Goal: Information Seeking & Learning: Understand process/instructions

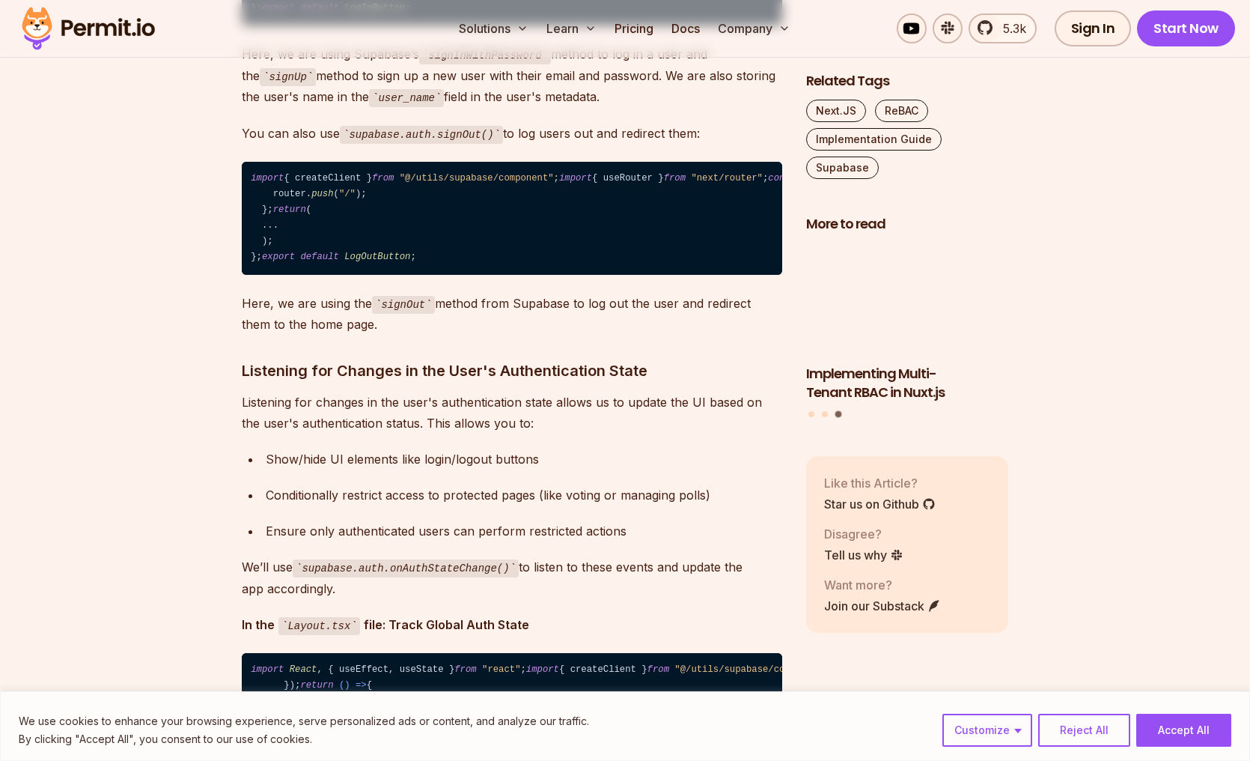
scroll to position [6226, 0]
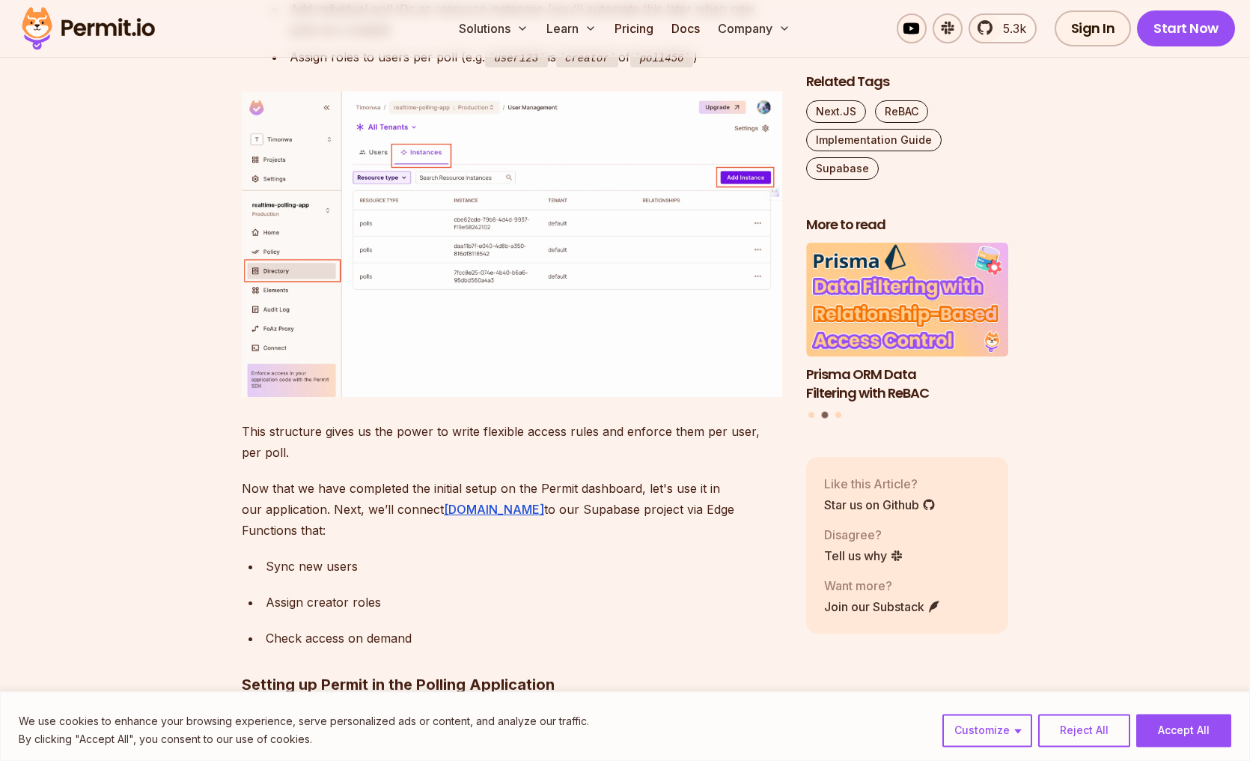
scroll to position [15283, 0]
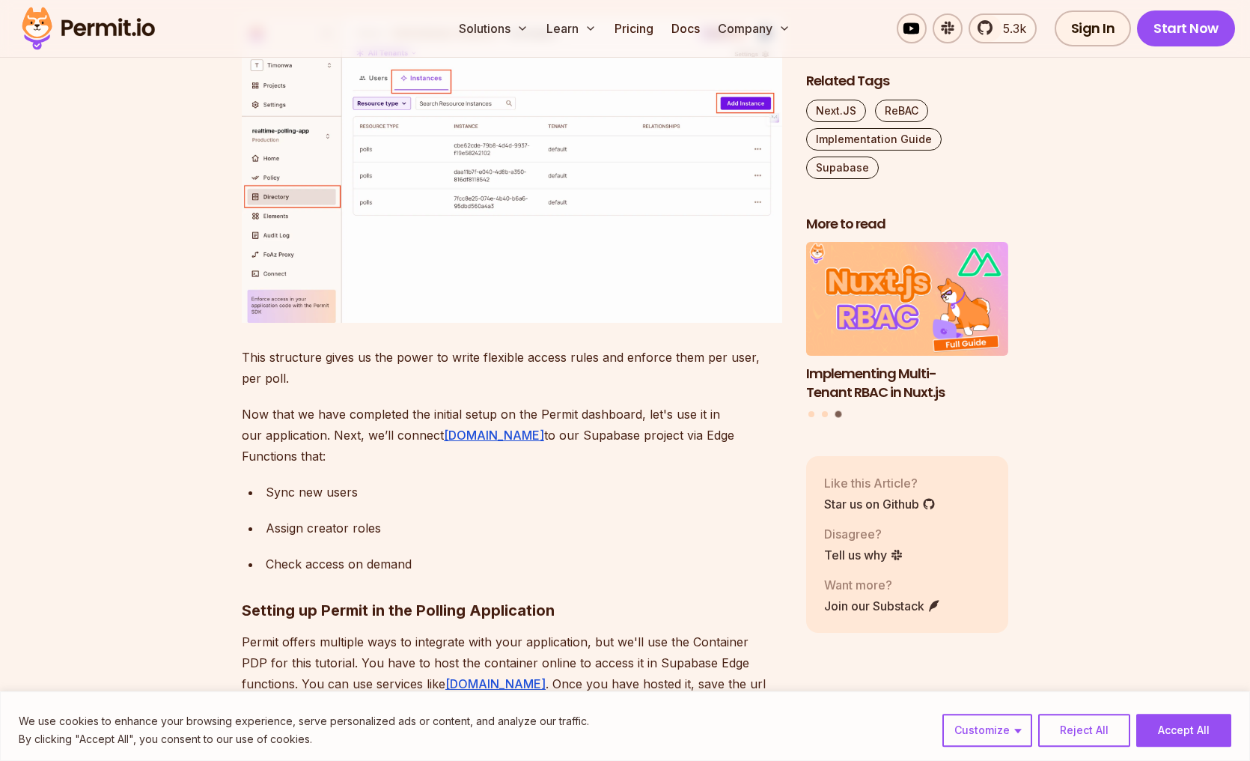
scroll to position [15377, 0]
drag, startPoint x: 265, startPoint y: 267, endPoint x: 345, endPoint y: 425, distance: 177.8
copy code "seEffect (() const fetchUser = async ( ) => { const { data : { user }, } = awai…"
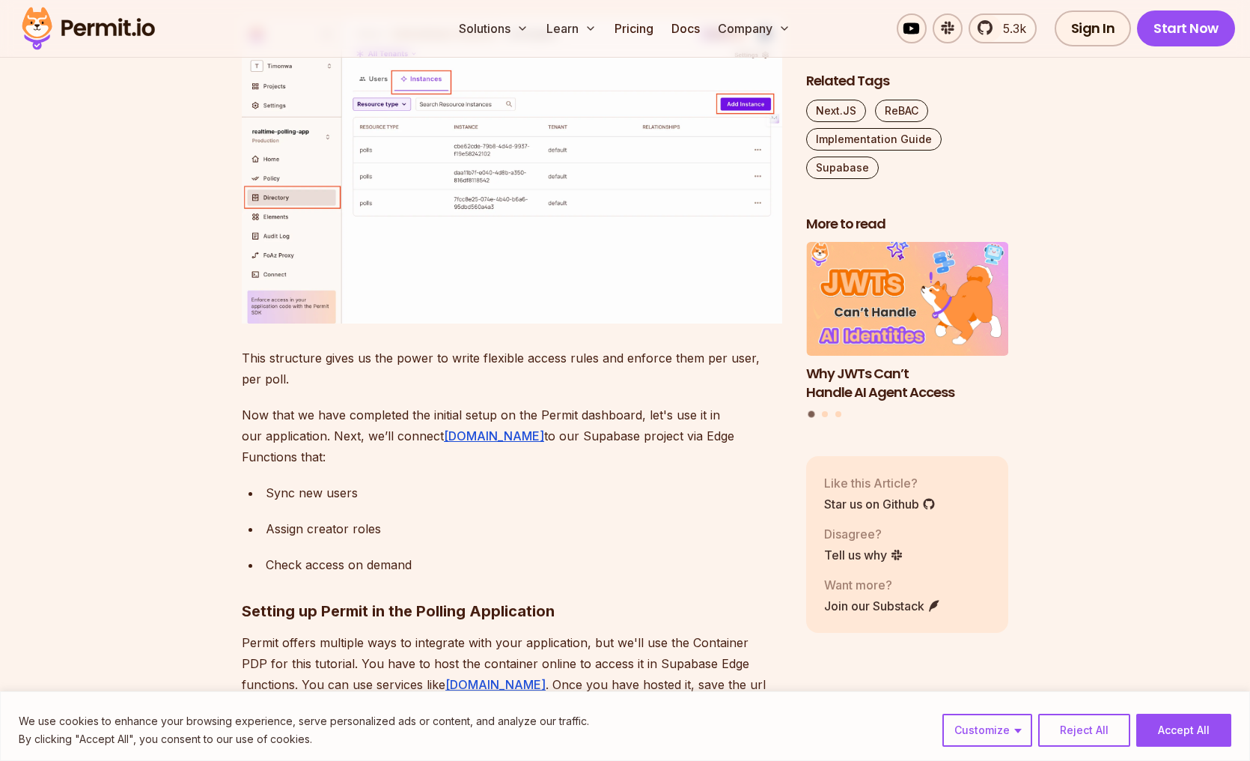
drag, startPoint x: 323, startPoint y: 407, endPoint x: 250, endPoint y: 270, distance: 155.1
copy code "useEffect (() const fetchUser = async ( ) => { const { data : { user }, } = awa…"
